Goal: Transaction & Acquisition: Purchase product/service

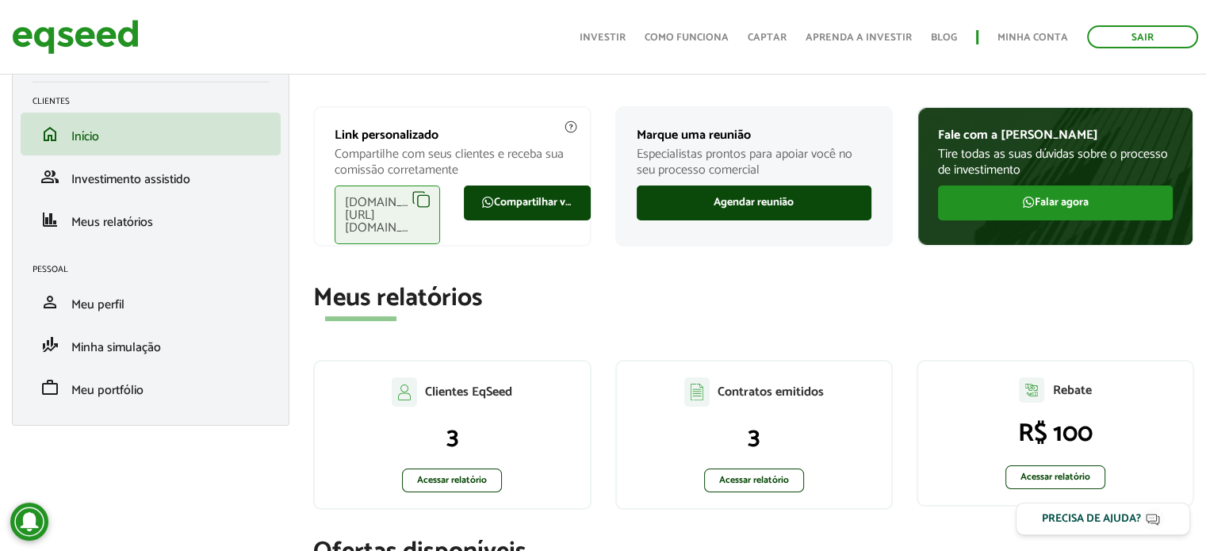
scroll to position [79, 0]
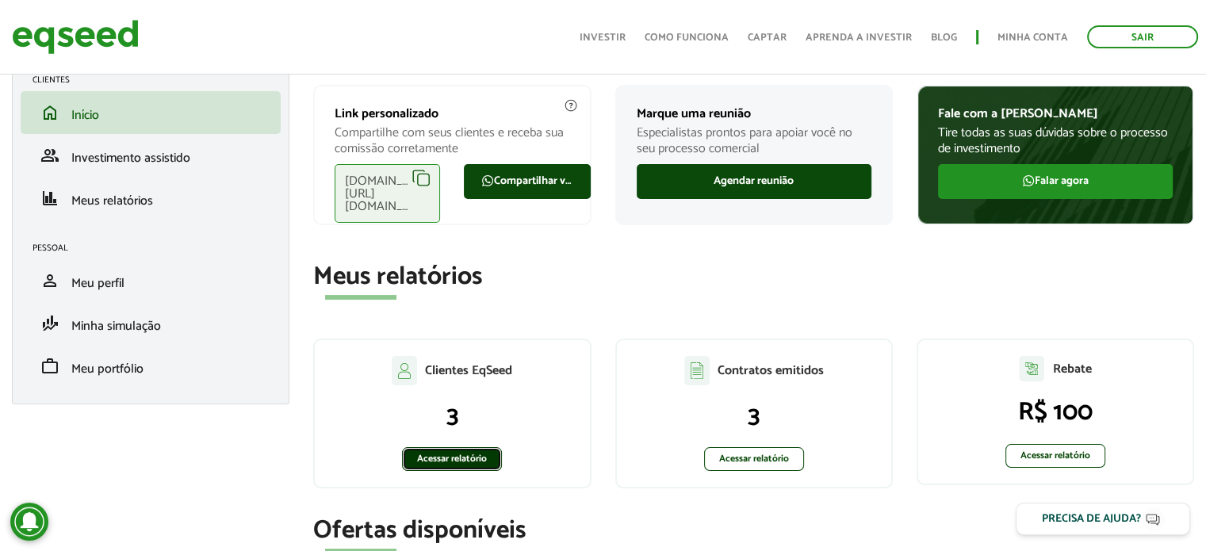
click at [449, 459] on link "Acessar relatório" at bounding box center [452, 459] width 100 height 24
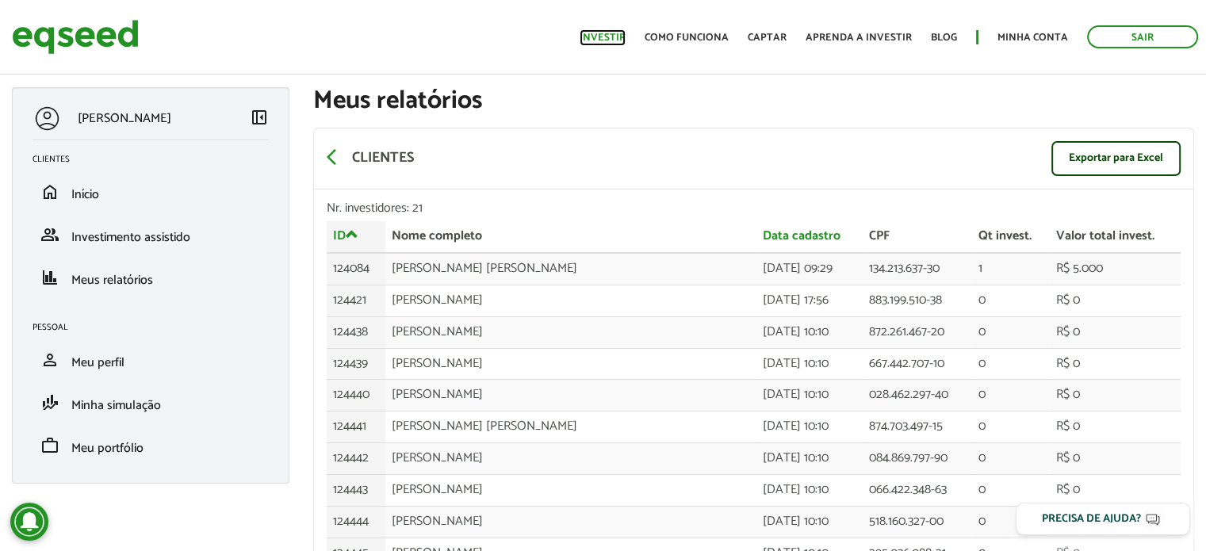
click at [624, 43] on link "Investir" at bounding box center [602, 37] width 46 height 10
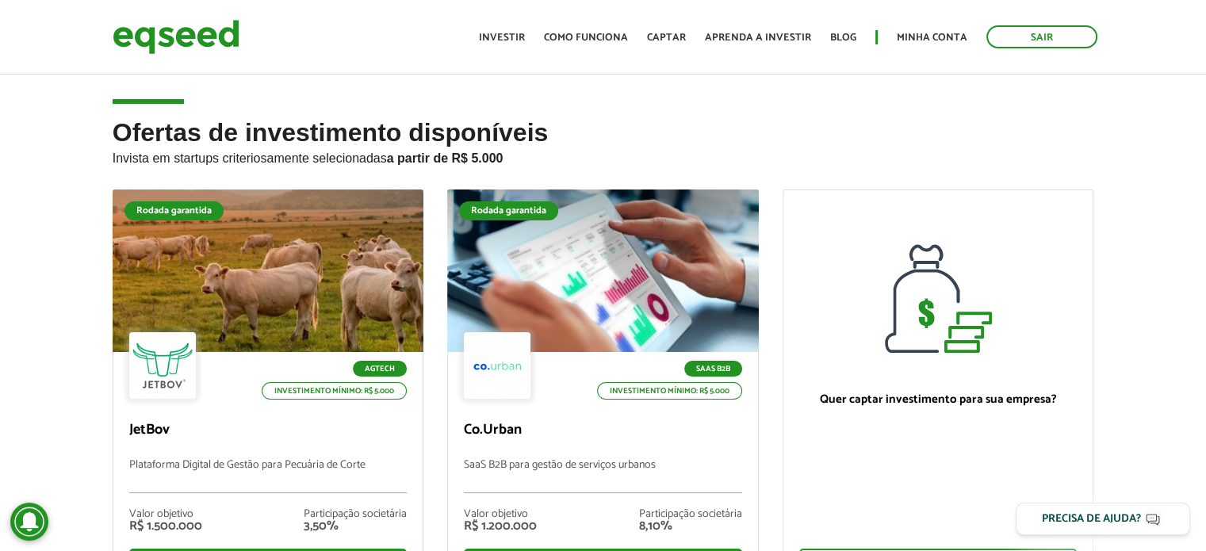
click at [931, 159] on p "Invista em startups criteriosamente selecionadas a partir de R$ 5.000" at bounding box center [603, 156] width 981 height 19
drag, startPoint x: 786, startPoint y: 146, endPoint x: 881, endPoint y: 521, distance: 386.8
click at [786, 147] on p "Invista em startups criteriosamente selecionadas a partir de R$ 5.000" at bounding box center [603, 156] width 981 height 19
click at [889, 156] on p "Invista em startups criteriosamente selecionadas a partir de R$ 5.000" at bounding box center [603, 156] width 981 height 19
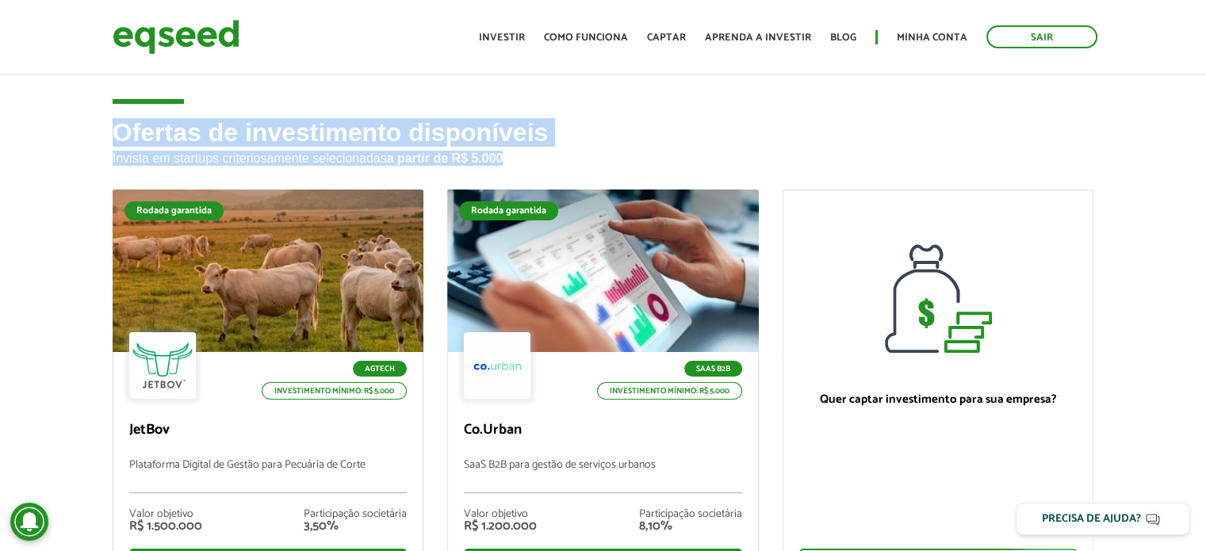
drag, startPoint x: 120, startPoint y: 142, endPoint x: 522, endPoint y: 159, distance: 402.2
click at [522, 159] on h2 "Ofertas de investimento disponíveis Invista em startups criteriosamente selecio…" at bounding box center [603, 154] width 981 height 71
click at [522, 159] on p "Invista em startups criteriosamente selecionadas a partir de R$ 5.000" at bounding box center [603, 156] width 981 height 19
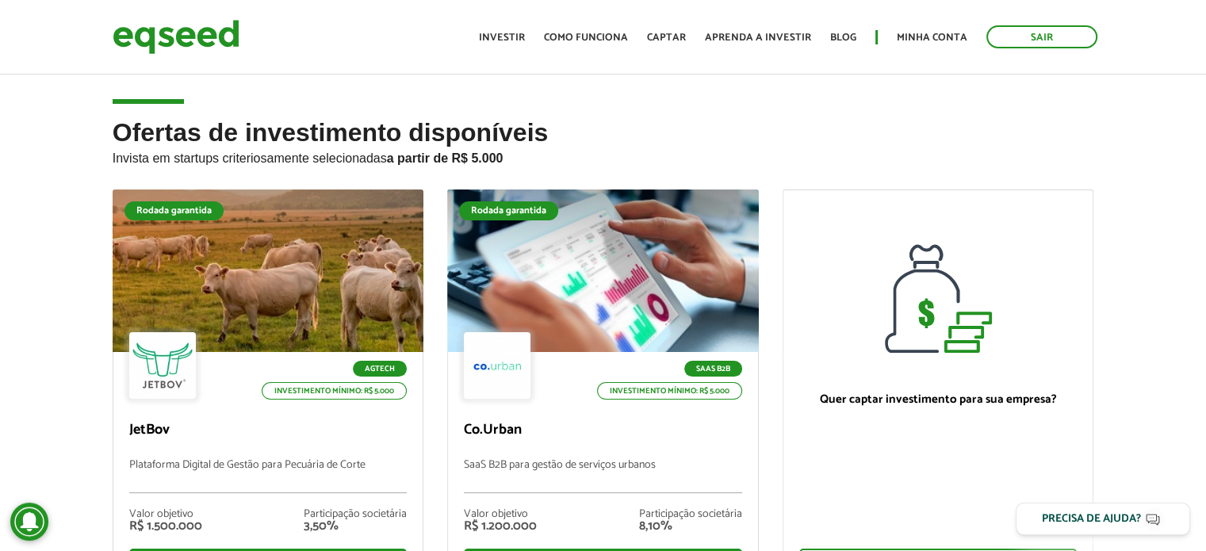
click at [522, 159] on p "Invista em startups criteriosamente selecionadas a partir de R$ 5.000" at bounding box center [603, 156] width 981 height 19
